Goal: Task Accomplishment & Management: Use online tool/utility

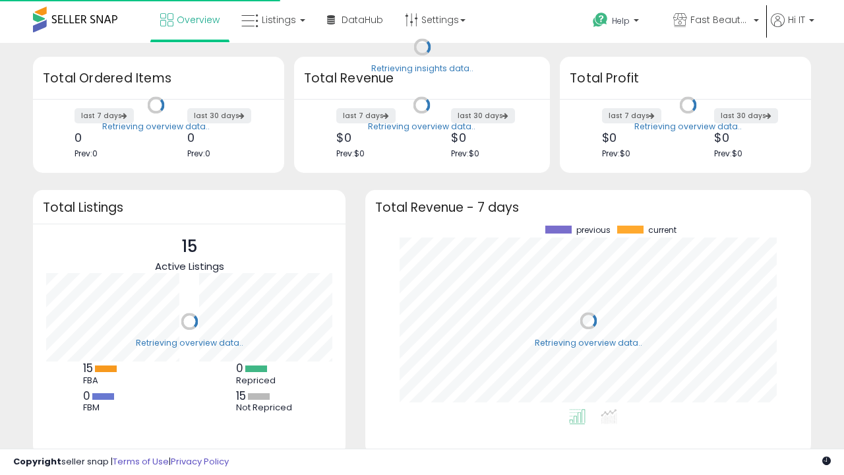
scroll to position [183, 419]
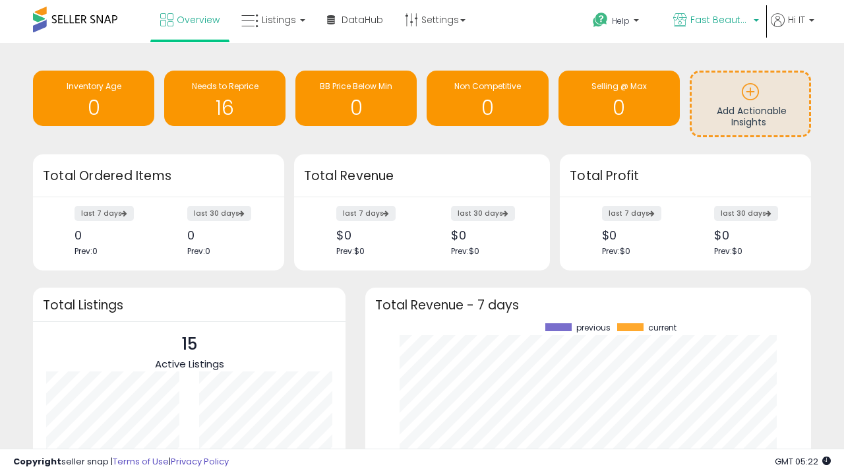
click at [715, 21] on span "Fast Beauty ([GEOGRAPHIC_DATA])" at bounding box center [719, 19] width 59 height 13
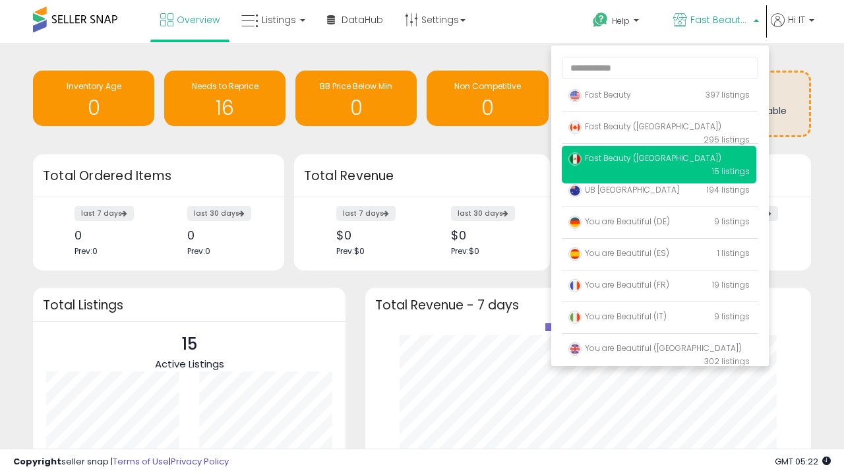
click at [659, 97] on p "Fast Beauty 397 listings" at bounding box center [659, 95] width 195 height 26
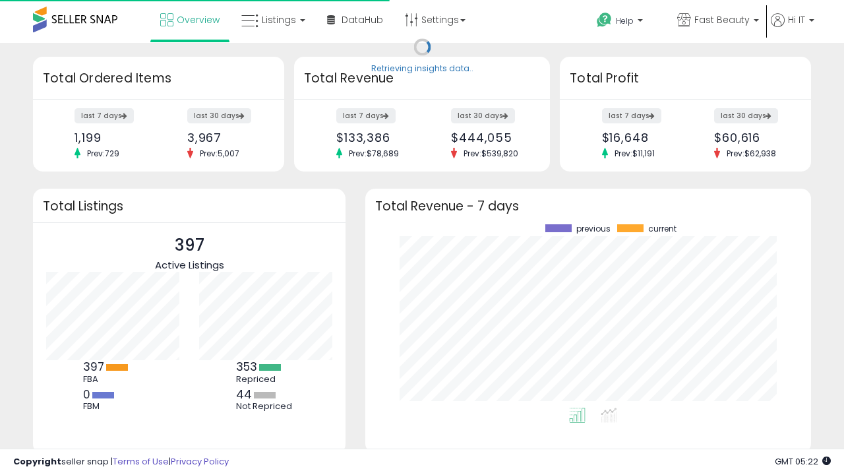
scroll to position [183, 419]
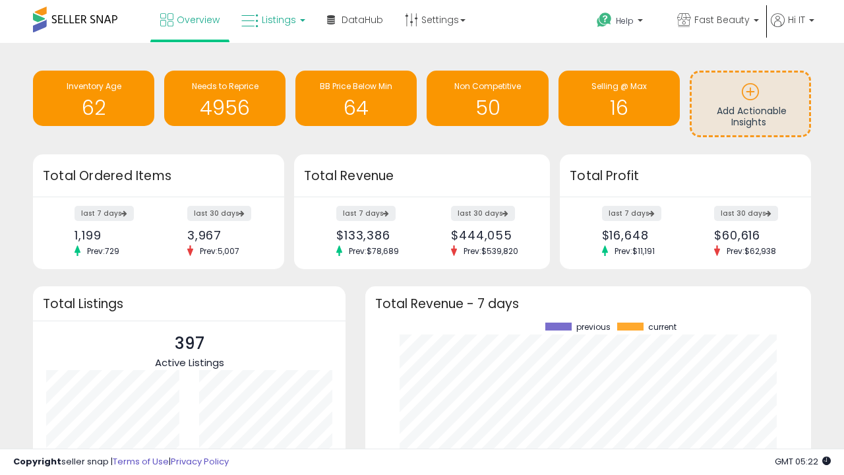
click at [272, 20] on span "Listings" at bounding box center [279, 19] width 34 height 13
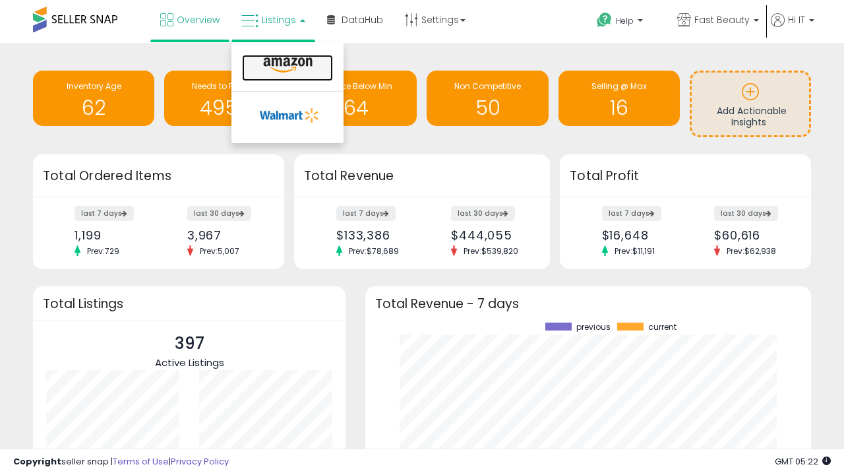
click at [286, 65] on icon at bounding box center [287, 65] width 57 height 17
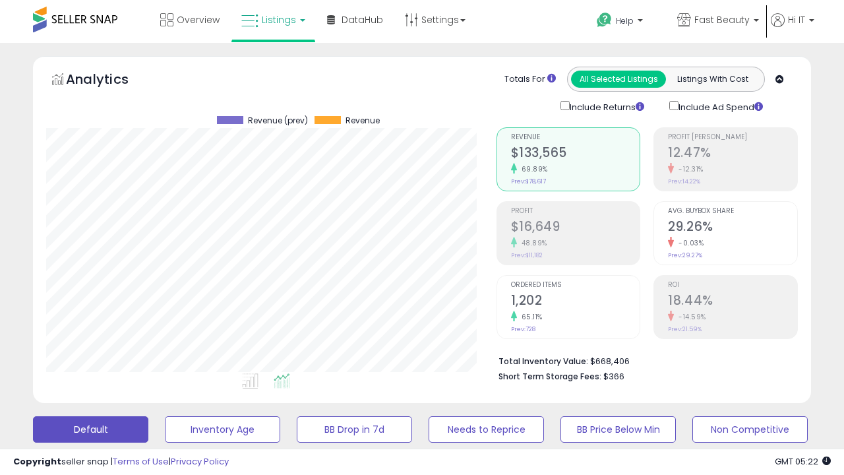
scroll to position [359, 0]
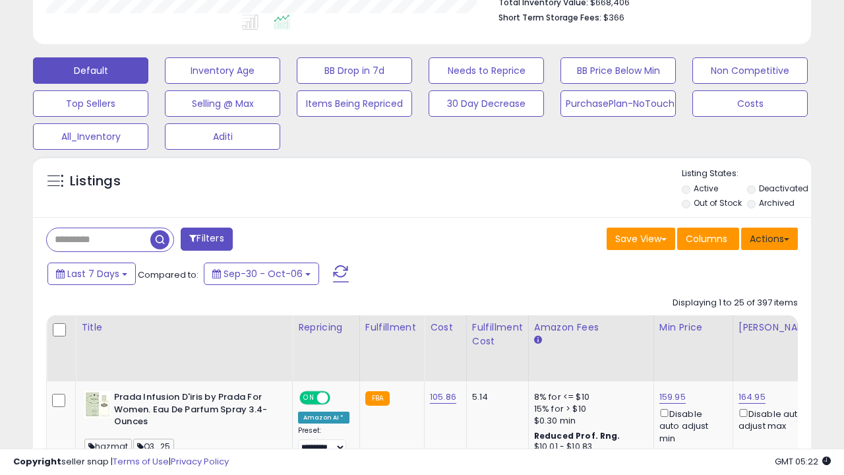
click at [770, 237] on button "Actions" at bounding box center [769, 239] width 57 height 22
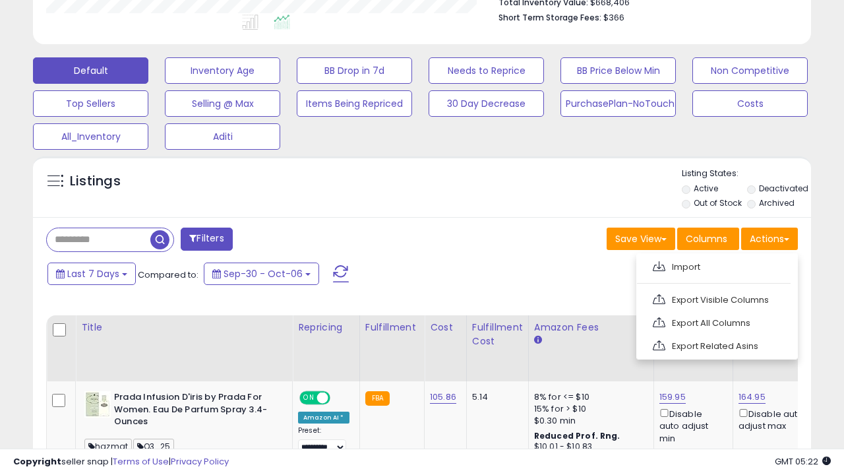
click at [659, 264] on span at bounding box center [659, 266] width 13 height 10
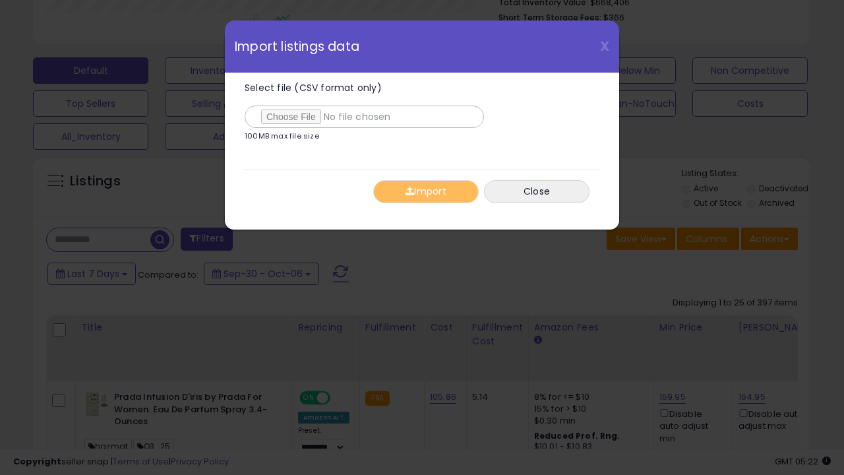
type input "**********"
click at [425, 191] on button "Import" at bounding box center [426, 191] width 106 height 23
